Goal: Communication & Community: Answer question/provide support

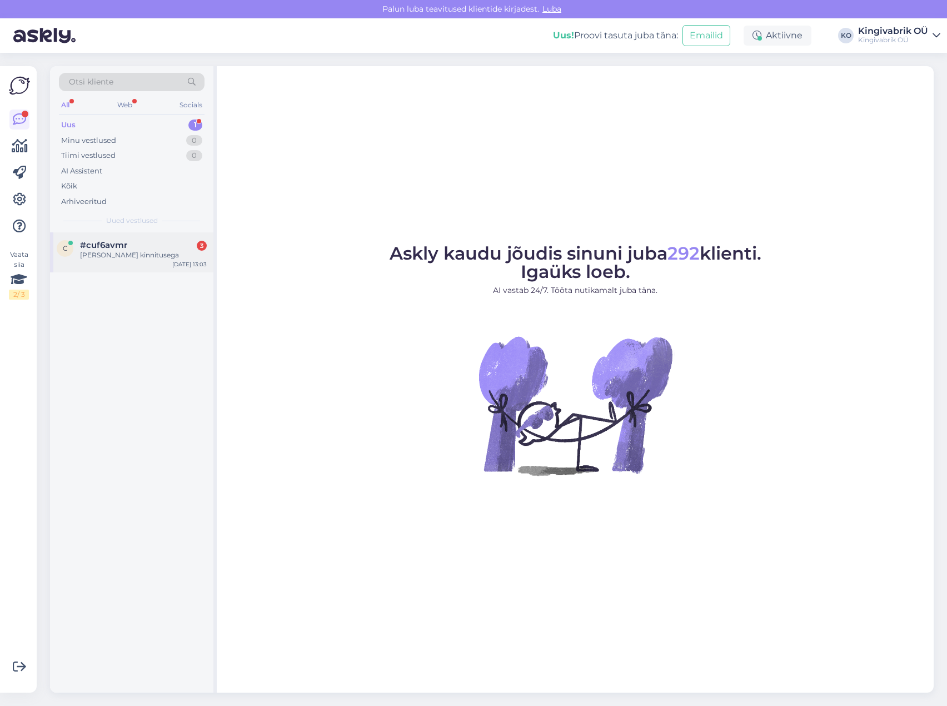
click at [114, 238] on div "c #cuf6avmr 3 [PERSON_NAME] kinnitusega [DATE] 13:03" at bounding box center [131, 252] width 163 height 40
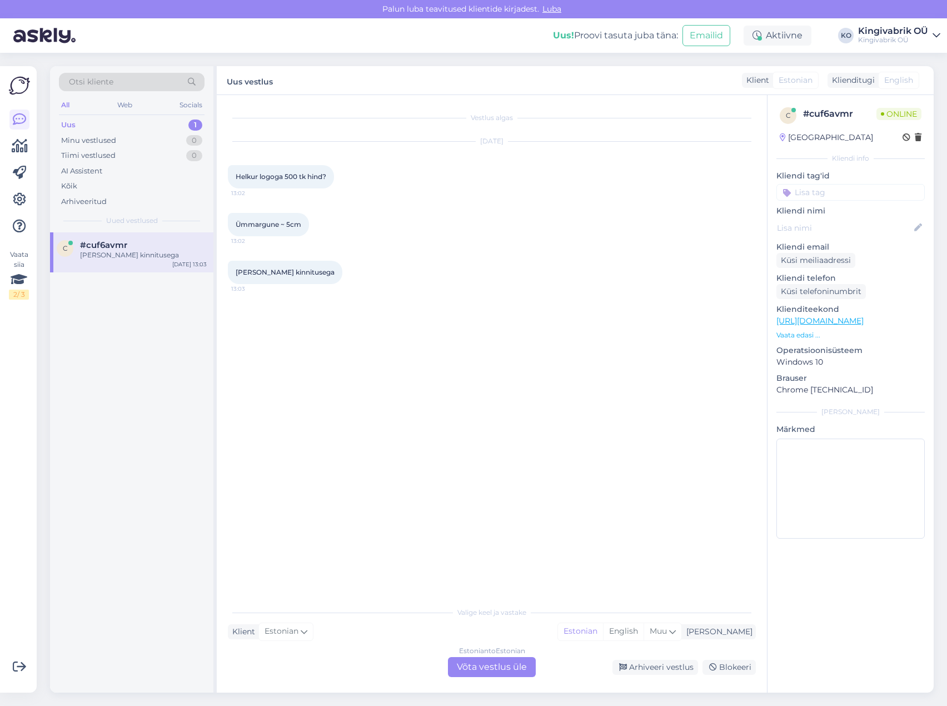
click at [501, 502] on div "Estonian to Estonian Võta vestlus üle" at bounding box center [492, 667] width 88 height 20
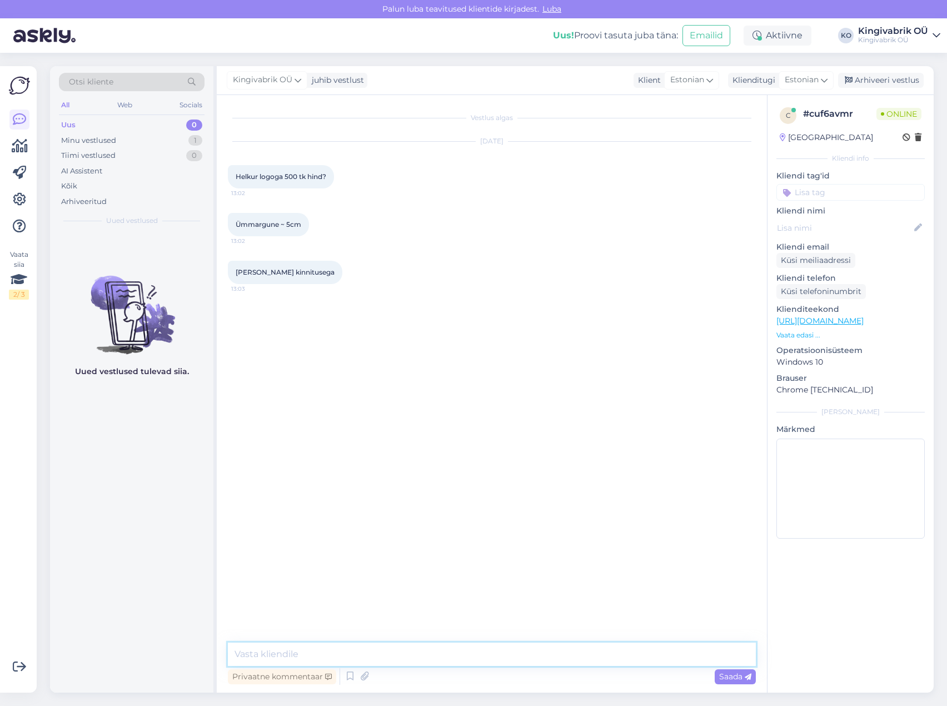
click at [357, 502] on textarea at bounding box center [492, 653] width 528 height 23
type textarea "Tere! Te näete tükihindu toodetele meie kodulehelt :)"
click at [379, 502] on textarea "To enrich screen reader interactions, please activate Accessibility in Grammarl…" at bounding box center [492, 653] width 528 height 23
paste textarea "[URL][DOMAIN_NAME]"
type textarea "[URL][DOMAIN_NAME]"
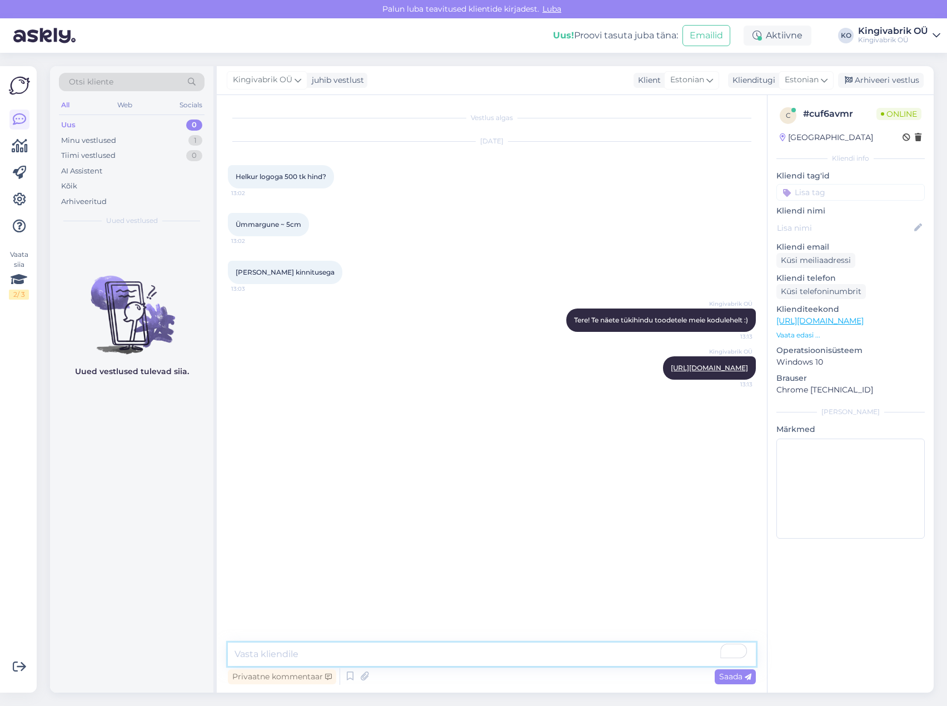
click at [397, 502] on textarea "To enrich screen reader interactions, please activate Accessibility in Grammarl…" at bounding box center [492, 653] width 528 height 23
paste textarea "5"
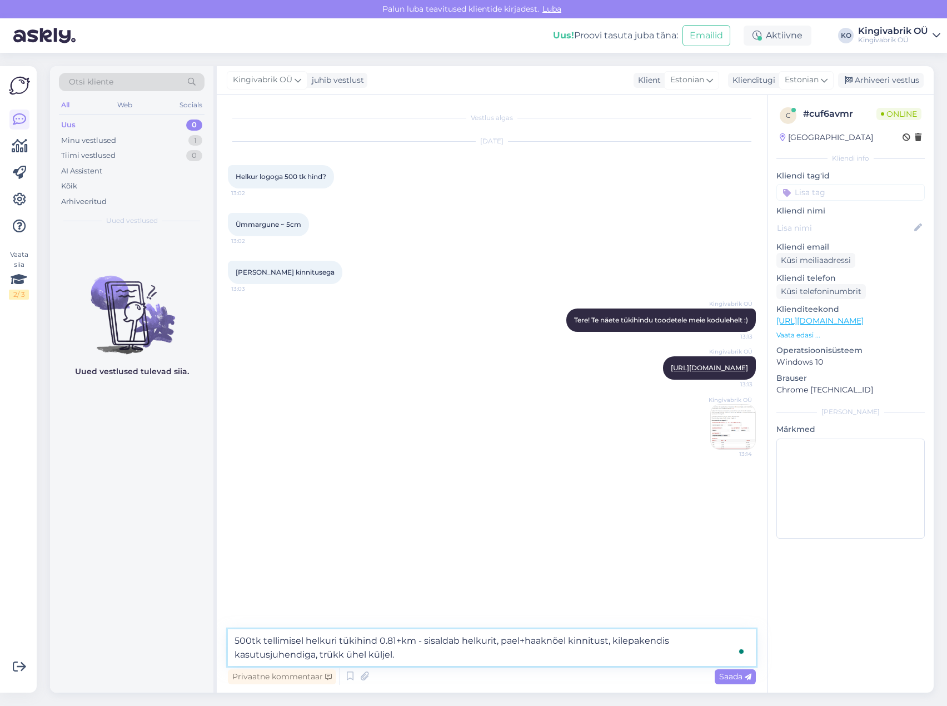
type textarea "500tk tellimisel helkuri tükihind 0.81+km - sisaldab helkurit, pael+haaknõel ki…"
